Goal: Find specific page/section: Find specific page/section

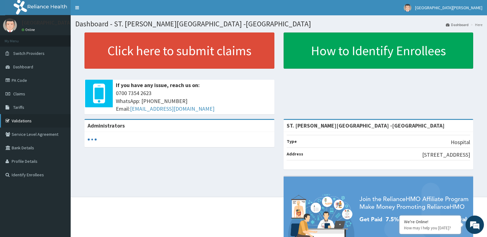
click at [40, 118] on link "Validations" at bounding box center [35, 121] width 71 height 14
click at [37, 124] on link "Validations" at bounding box center [35, 121] width 71 height 14
